Goal: Task Accomplishment & Management: Manage account settings

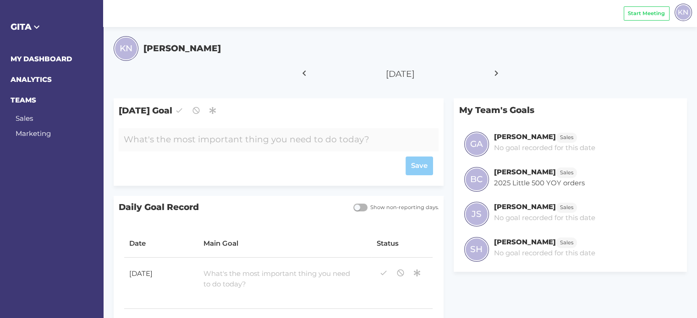
click at [201, 141] on div at bounding box center [265, 139] width 293 height 23
click at [412, 160] on div "Save" at bounding box center [278, 166] width 309 height 19
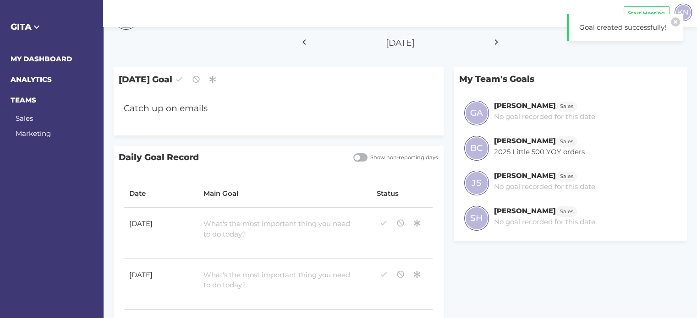
scroll to position [46, 0]
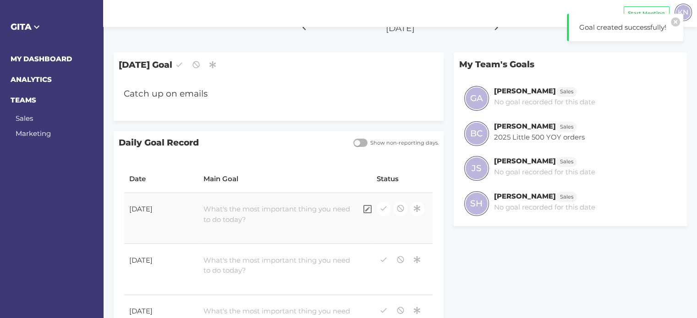
click at [242, 211] on div at bounding box center [277, 214] width 158 height 31
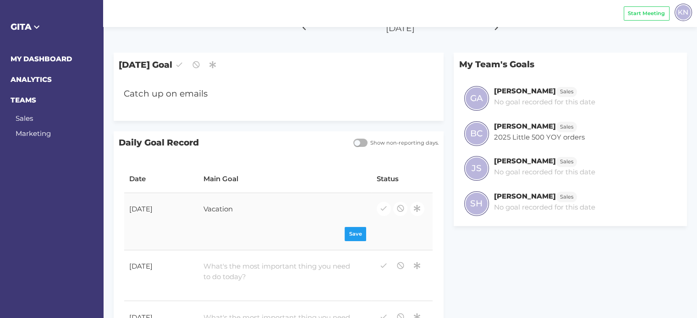
click at [219, 207] on div "Vacation" at bounding box center [277, 210] width 158 height 23
copy div "Vacation"
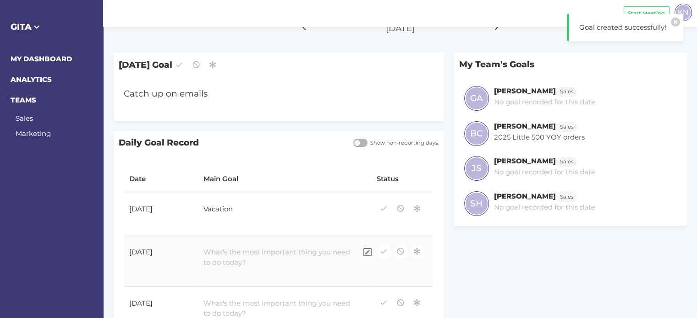
click at [245, 256] on div at bounding box center [277, 257] width 158 height 31
paste div
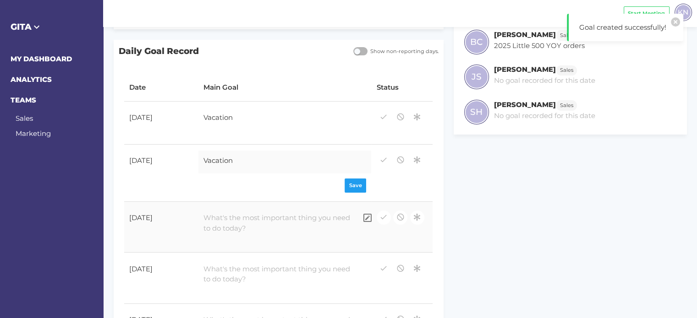
click at [246, 225] on div at bounding box center [277, 223] width 158 height 31
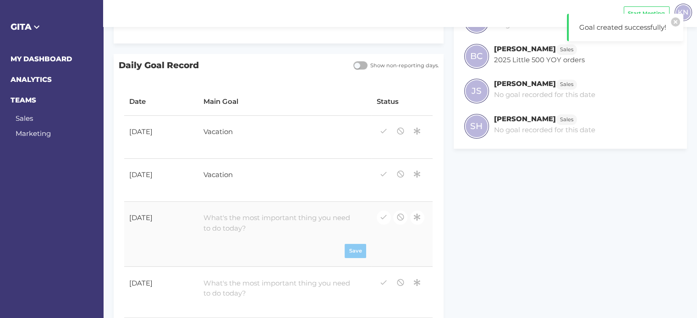
paste div
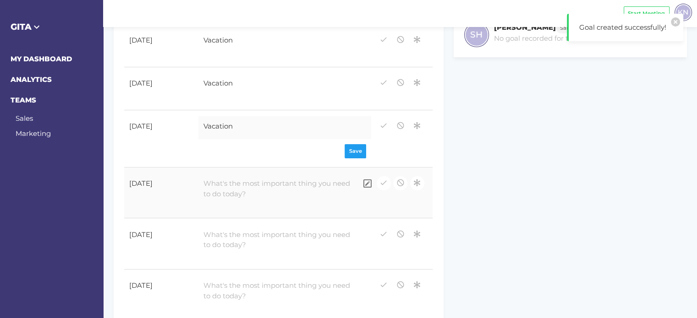
click at [245, 192] on div at bounding box center [277, 189] width 158 height 31
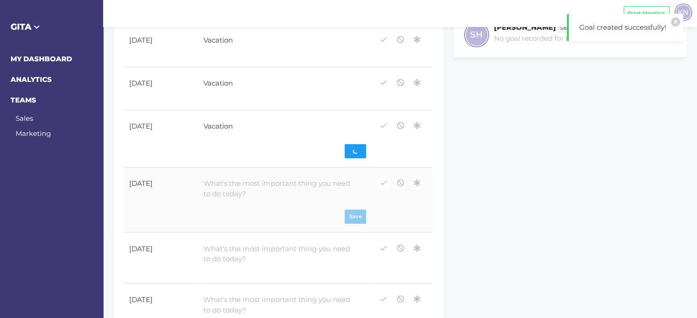
paste div
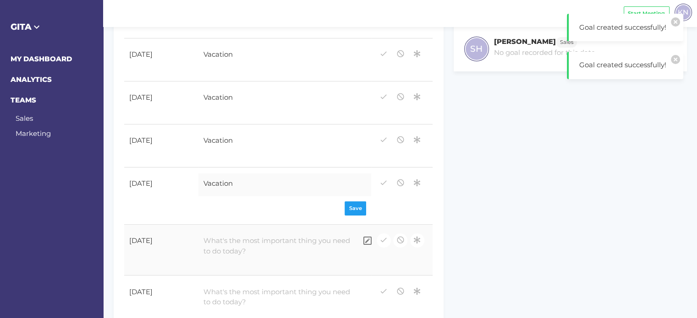
click at [241, 244] on div at bounding box center [277, 246] width 158 height 31
paste div
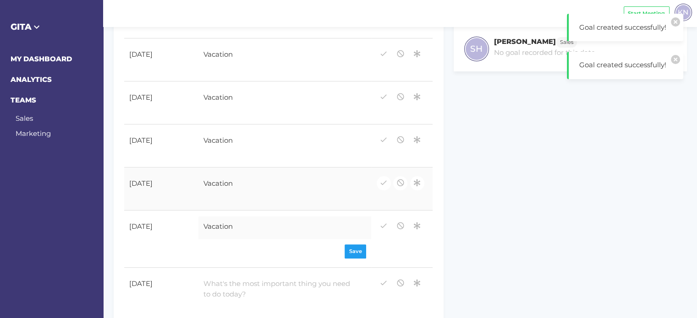
scroll to position [186, 0]
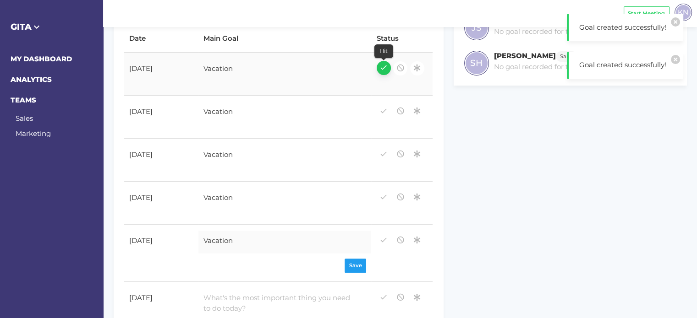
click at [382, 64] on icon "button" at bounding box center [383, 67] width 8 height 12
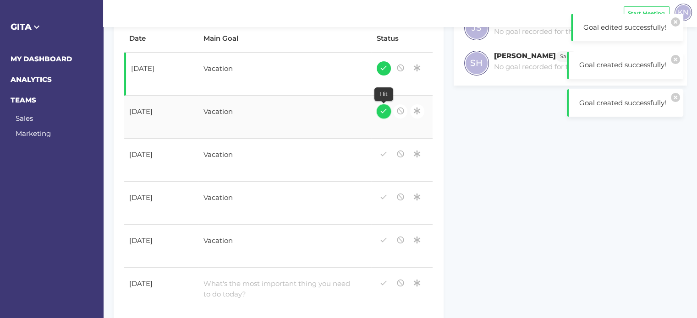
click at [383, 108] on icon "button" at bounding box center [383, 111] width 8 height 12
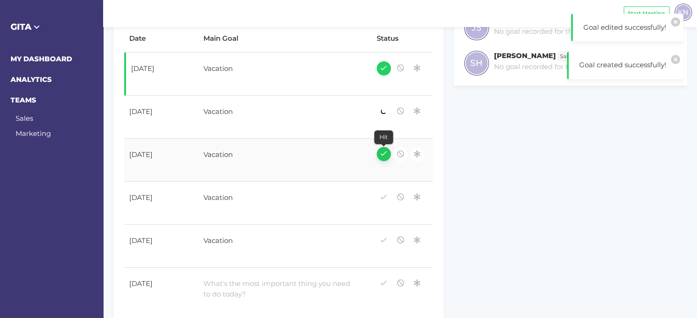
click at [381, 150] on icon "button" at bounding box center [383, 153] width 8 height 12
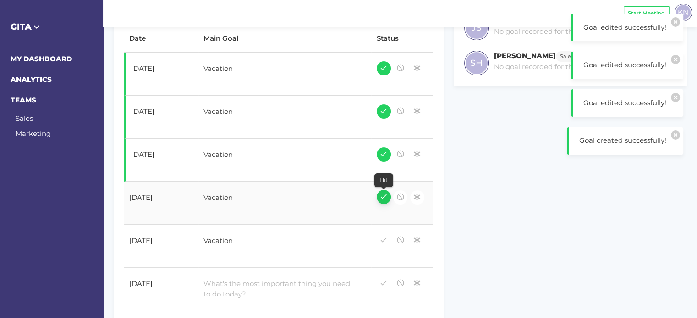
click at [385, 199] on icon "button" at bounding box center [383, 197] width 8 height 12
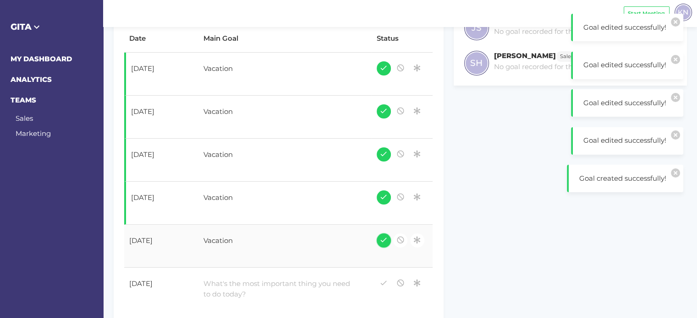
drag, startPoint x: 381, startPoint y: 240, endPoint x: 362, endPoint y: 226, distance: 23.5
click at [381, 240] on icon "button" at bounding box center [383, 240] width 8 height 12
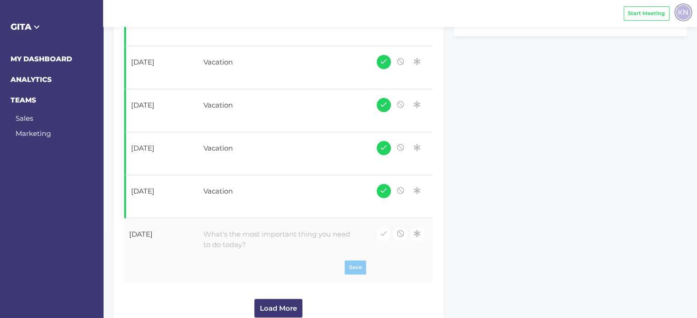
click at [234, 234] on div at bounding box center [277, 239] width 158 height 31
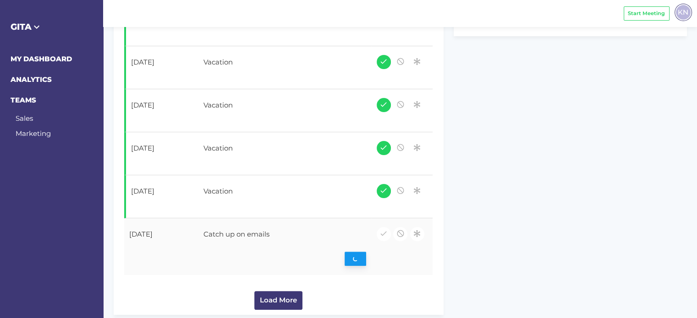
click at [360, 263] on div "Save" at bounding box center [284, 259] width 163 height 14
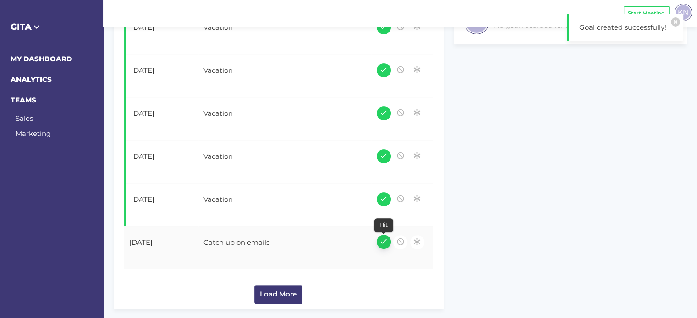
click at [383, 239] on icon "button" at bounding box center [383, 241] width 8 height 12
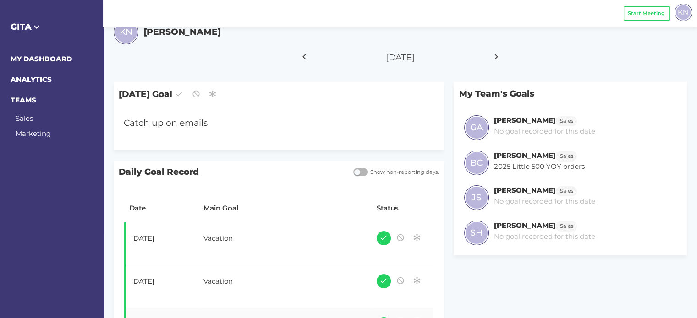
scroll to position [0, 0]
